Goal: Contribute content

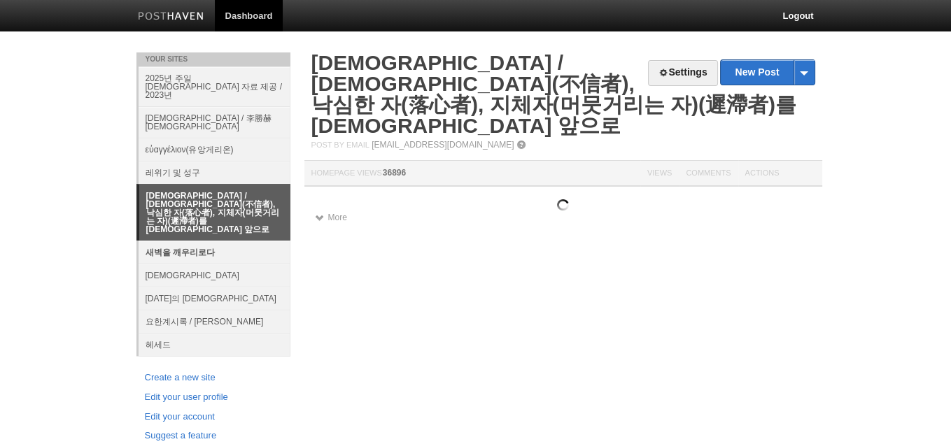
click at [212, 241] on link "새벽을 깨우리로다" at bounding box center [215, 252] width 152 height 23
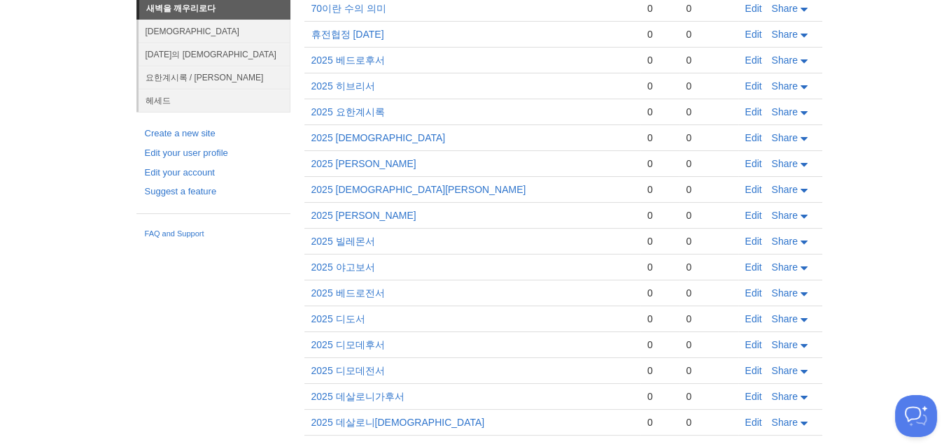
scroll to position [664, 0]
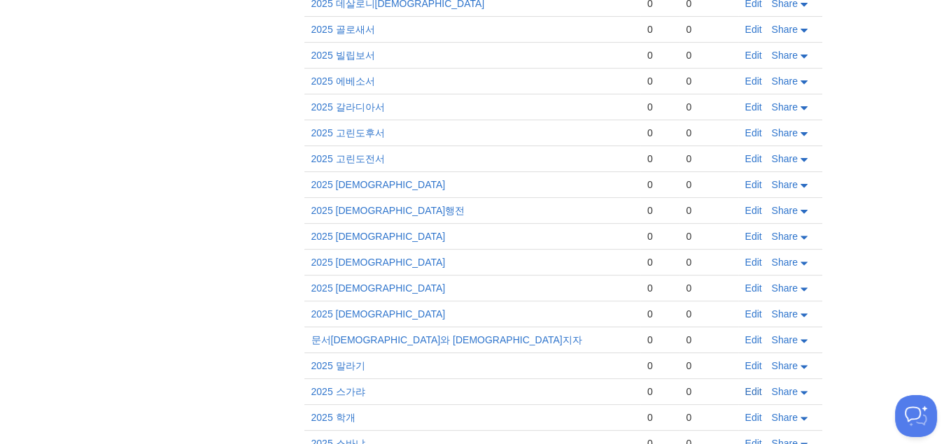
click at [750, 386] on link "Edit" at bounding box center [753, 391] width 17 height 11
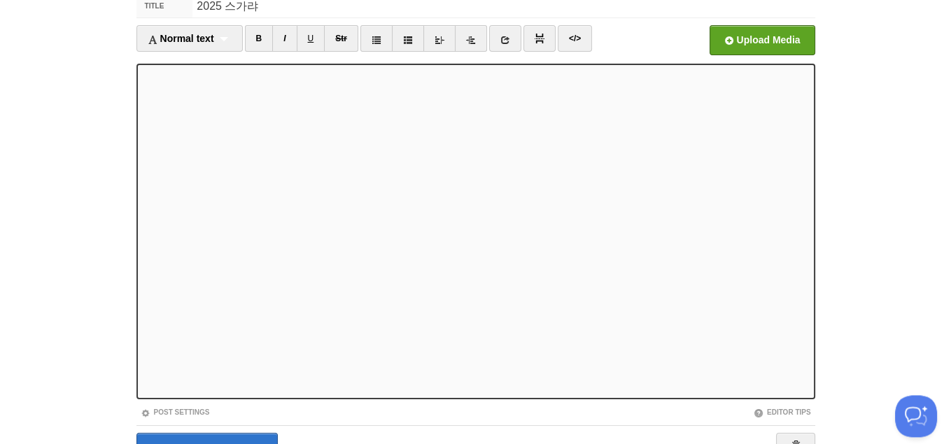
scroll to position [143, 0]
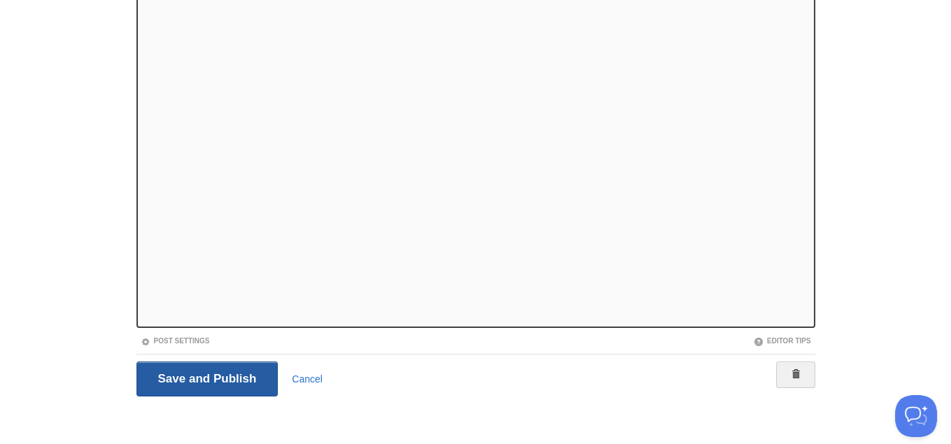
click at [163, 370] on input "Save and Publish" at bounding box center [207, 379] width 142 height 35
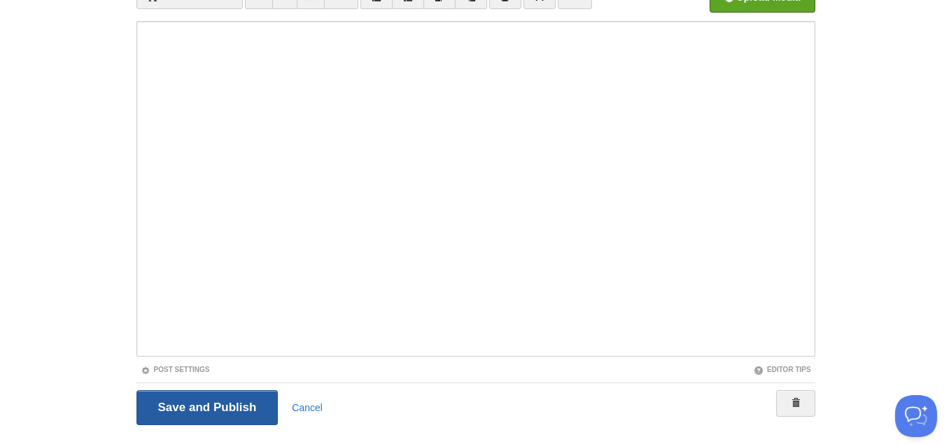
scroll to position [52, 0]
